Goal: Find specific page/section: Find specific page/section

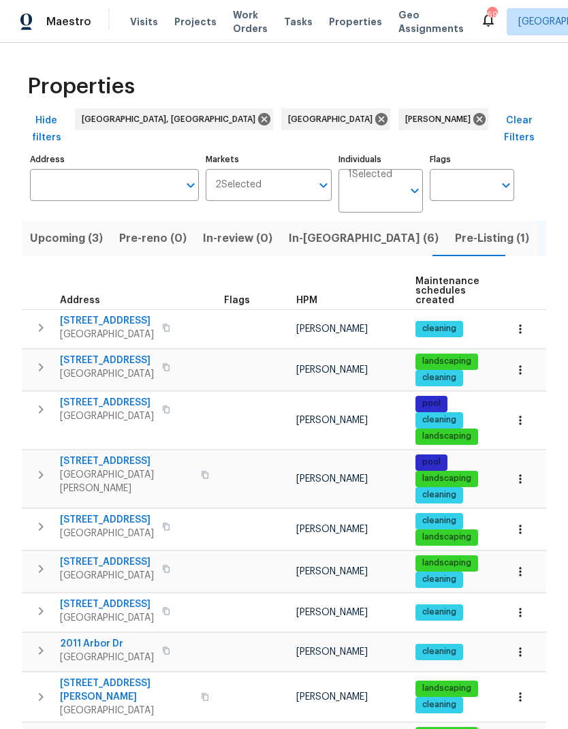
click at [262, 567] on td at bounding box center [255, 571] width 72 height 42
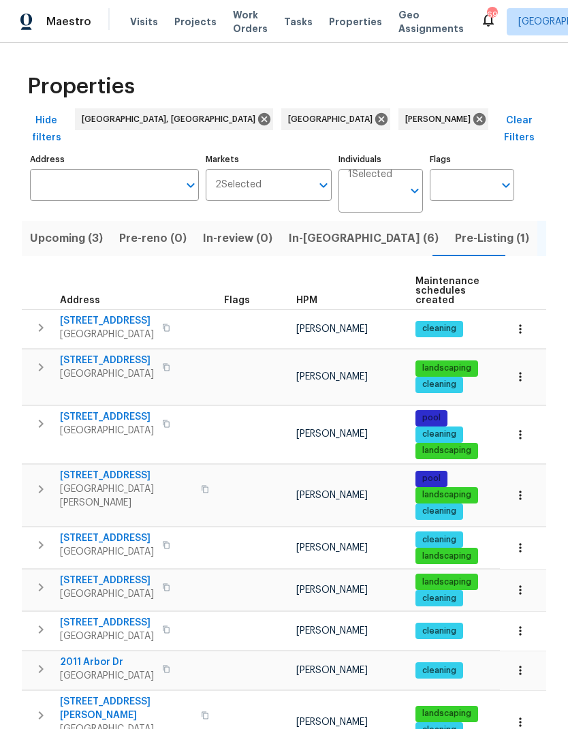
click at [63, 172] on input "Address" at bounding box center [104, 185] width 148 height 32
click at [70, 699] on tr "[STREET_ADDRESS][PERSON_NAME] [PERSON_NAME] landscaping cleaning 4 Done 1 Accep…" at bounding box center [383, 722] width 723 height 63
click at [78, 169] on input "Address" at bounding box center [104, 185] width 148 height 32
type input "548"
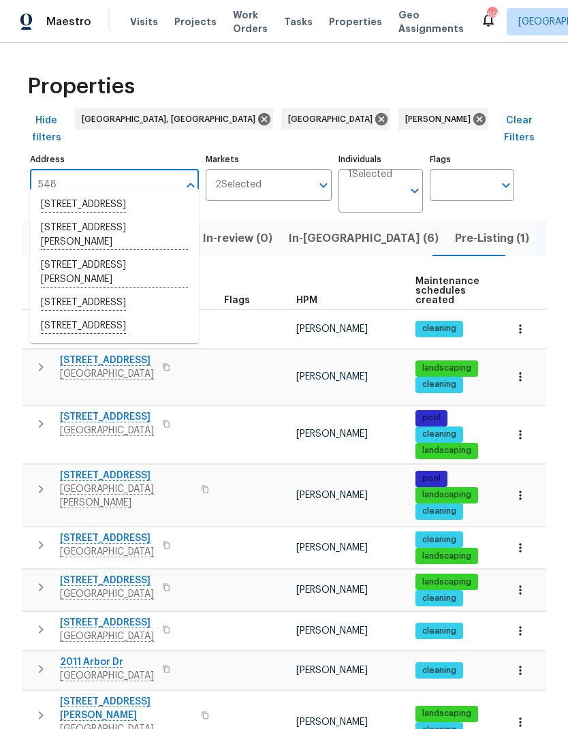
click at [52, 210] on li "548 47th Ave N Saint Petersburg FL 33703" at bounding box center [114, 204] width 169 height 23
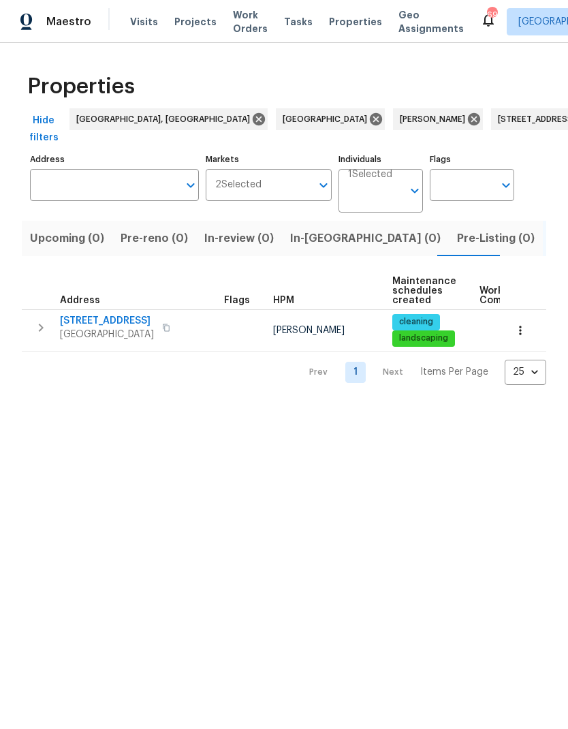
type input "548 47th Ave N Saint Petersburg FL 33703"
click at [91, 330] on span "Saint Petersburg, FL 33703" at bounding box center [107, 335] width 94 height 14
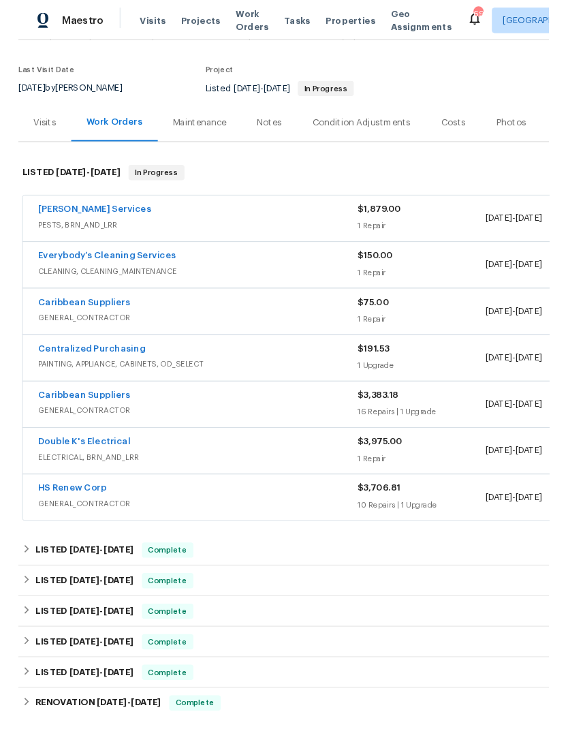
scroll to position [91, 0]
